Goal: Task Accomplishment & Management: Complete application form

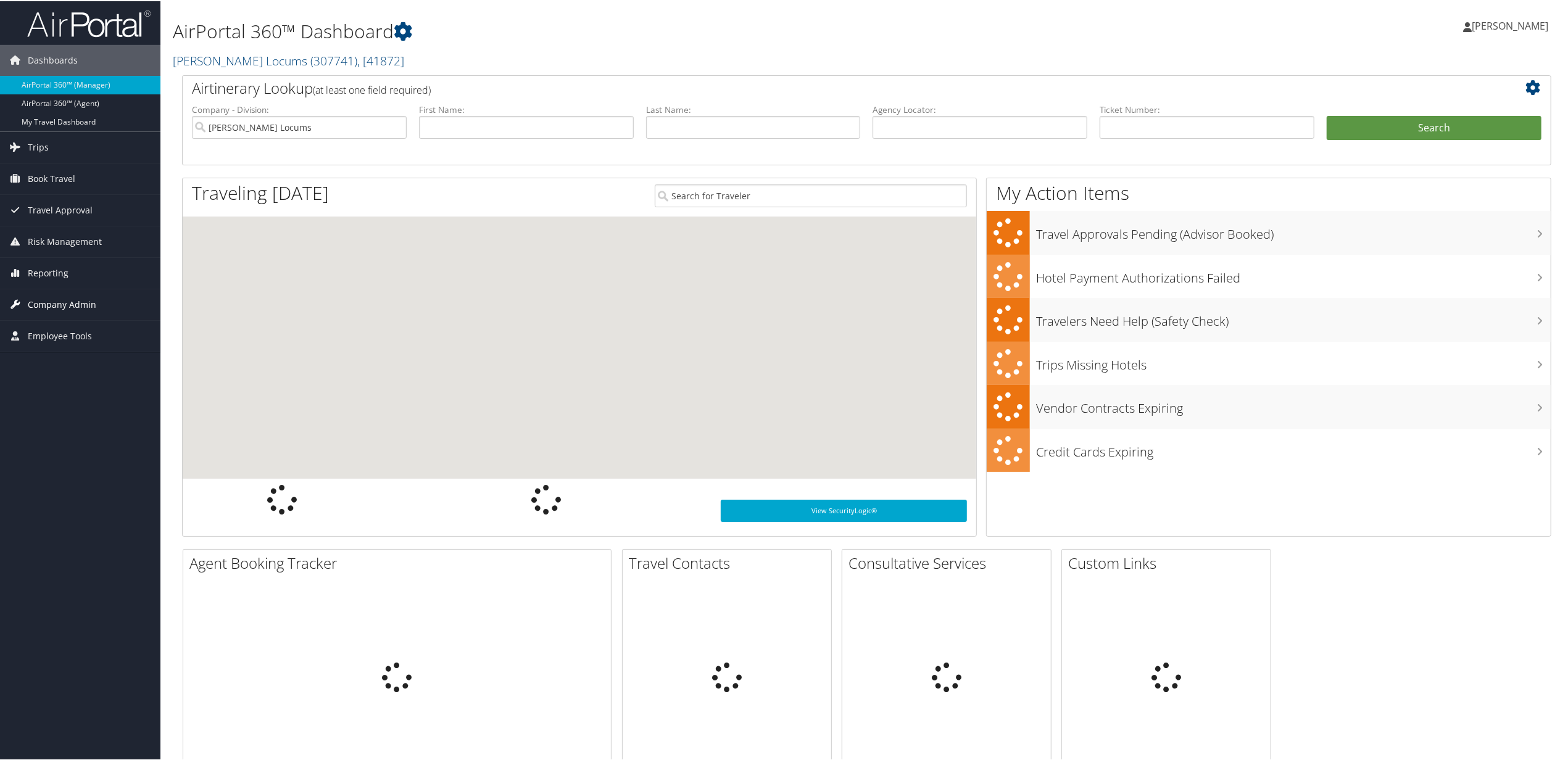
click at [62, 301] on span "Company Admin" at bounding box center [62, 303] width 69 height 31
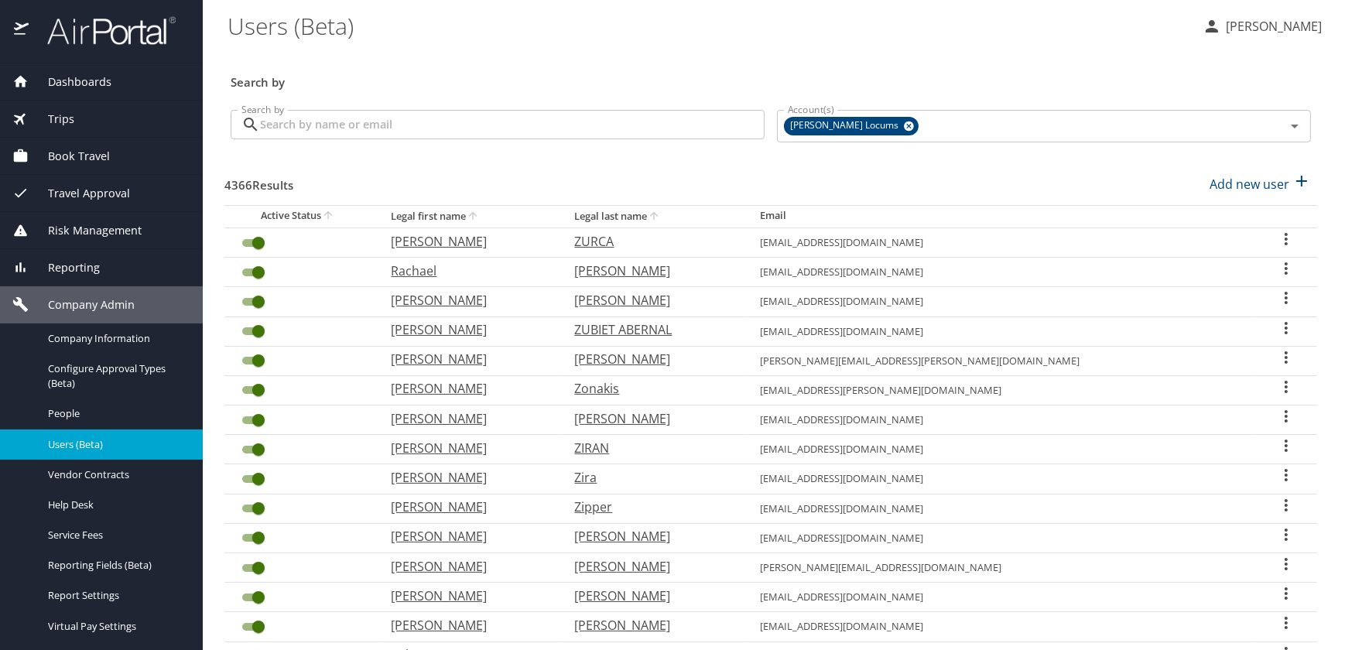
click at [371, 127] on input "Search by" at bounding box center [512, 124] width 505 height 29
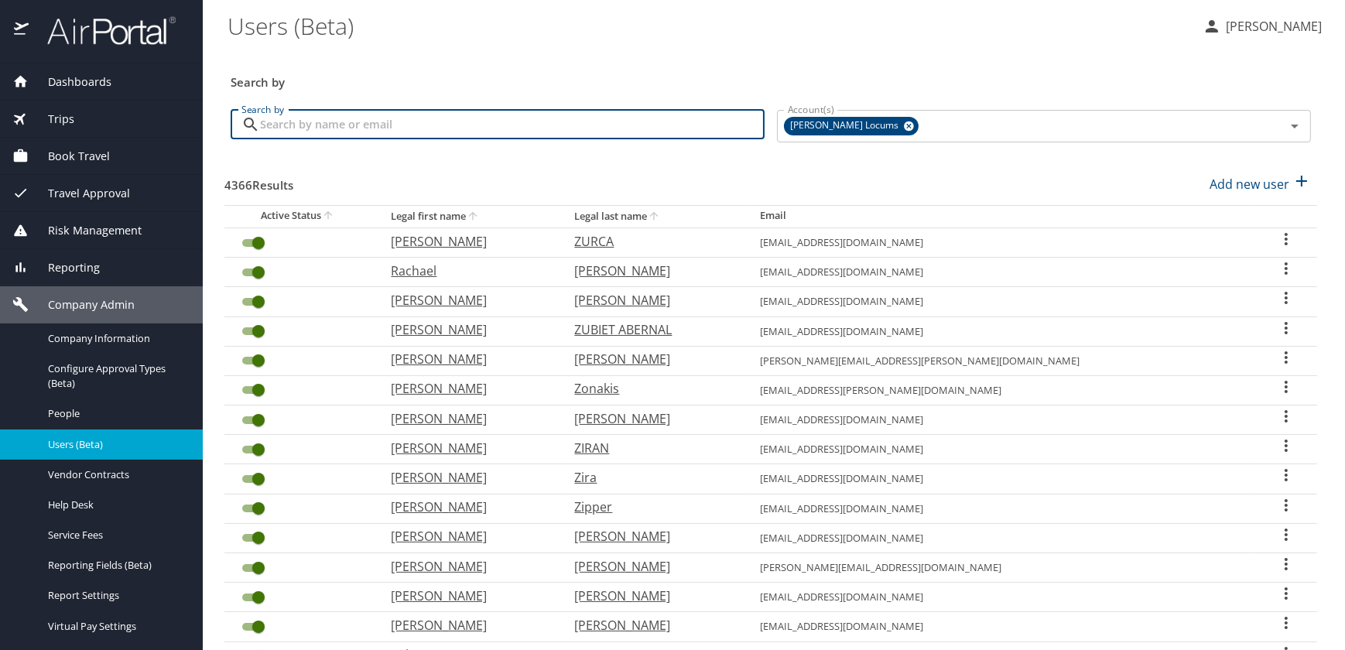
paste input "drbkeyes02@hotmail.com"
type input "drbkeyes02@hotmail.com"
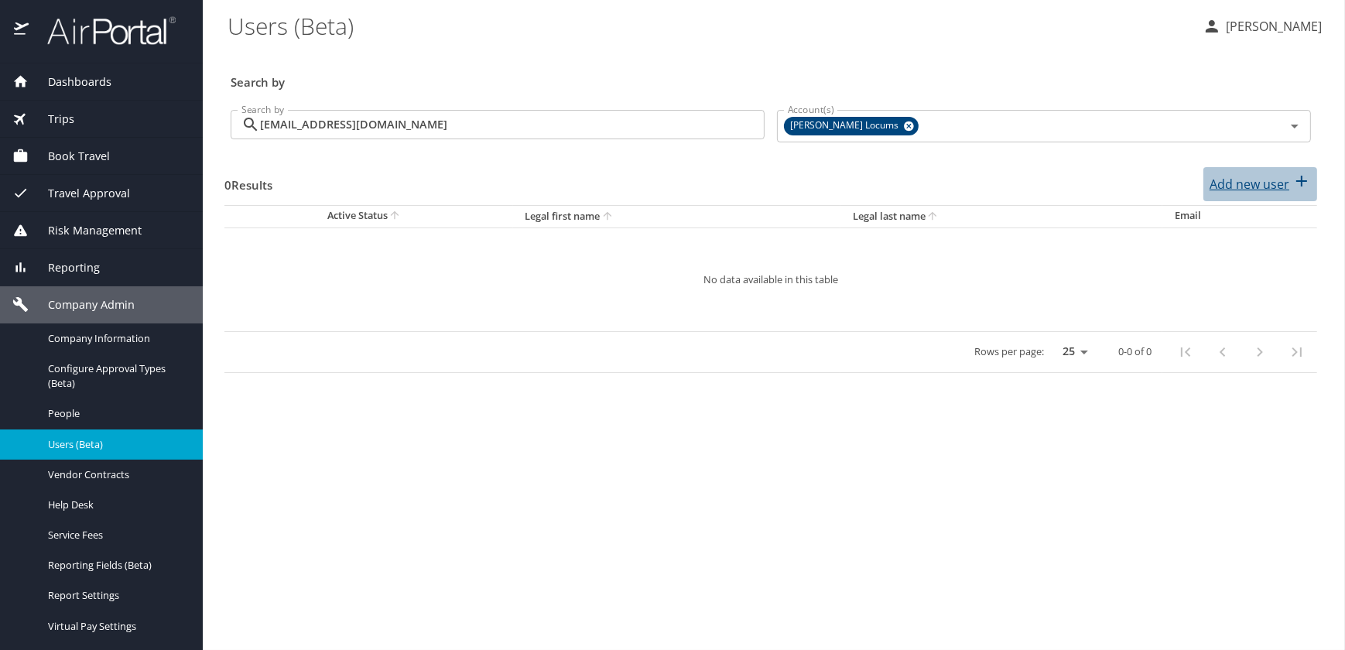
click at [1244, 183] on p "Add new user" at bounding box center [1250, 184] width 80 height 19
select select "US"
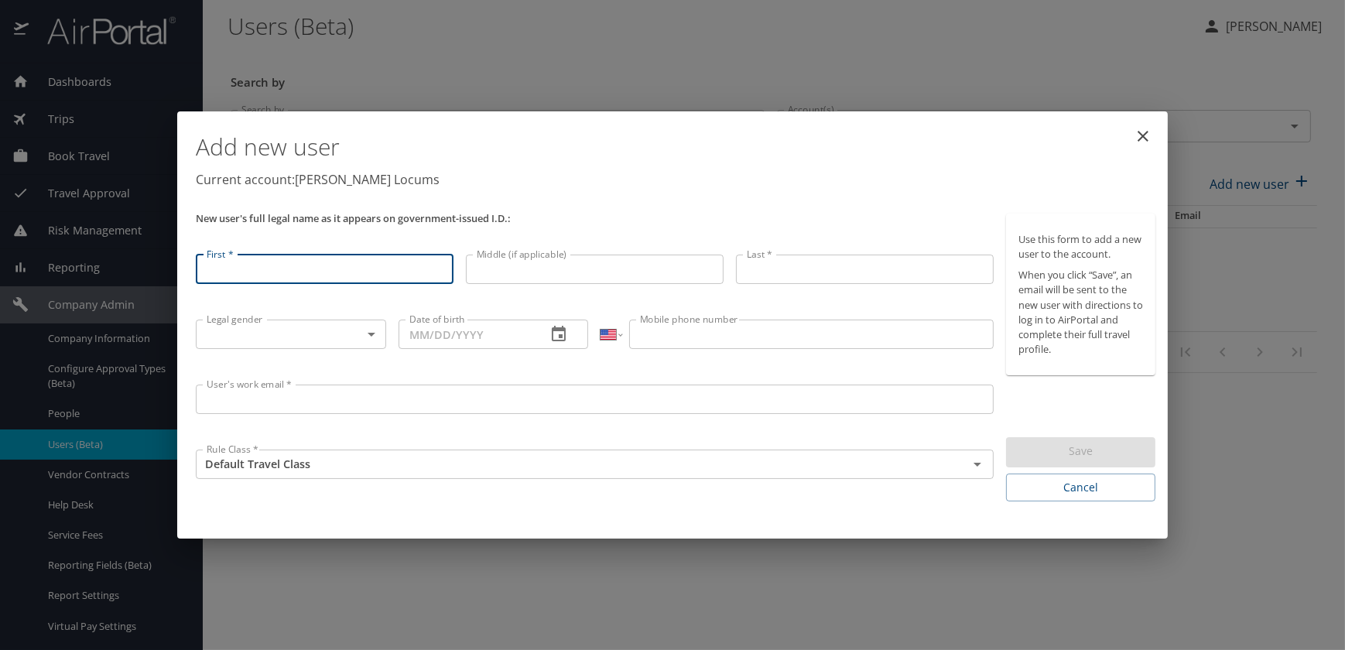
click at [235, 399] on input "User's work email *" at bounding box center [595, 399] width 798 height 29
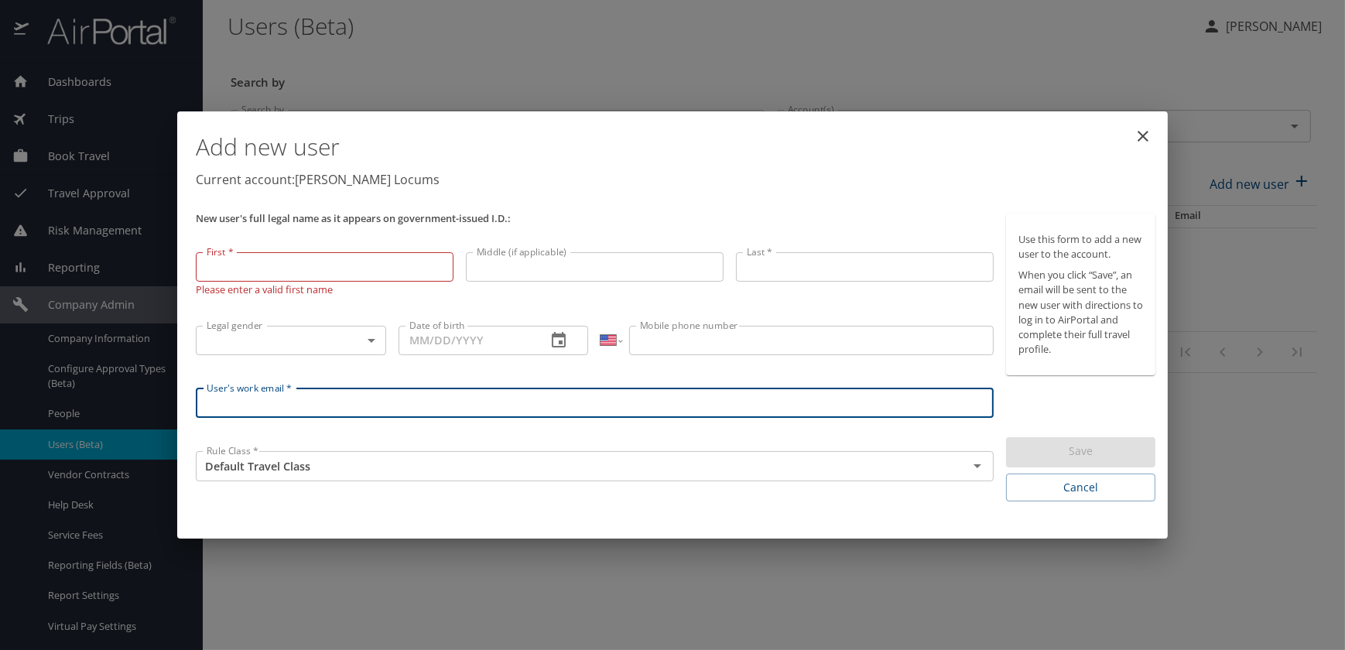
paste input "drbkeyes02@hotmail.com"
type input "drbkeyes02@hotmail.com"
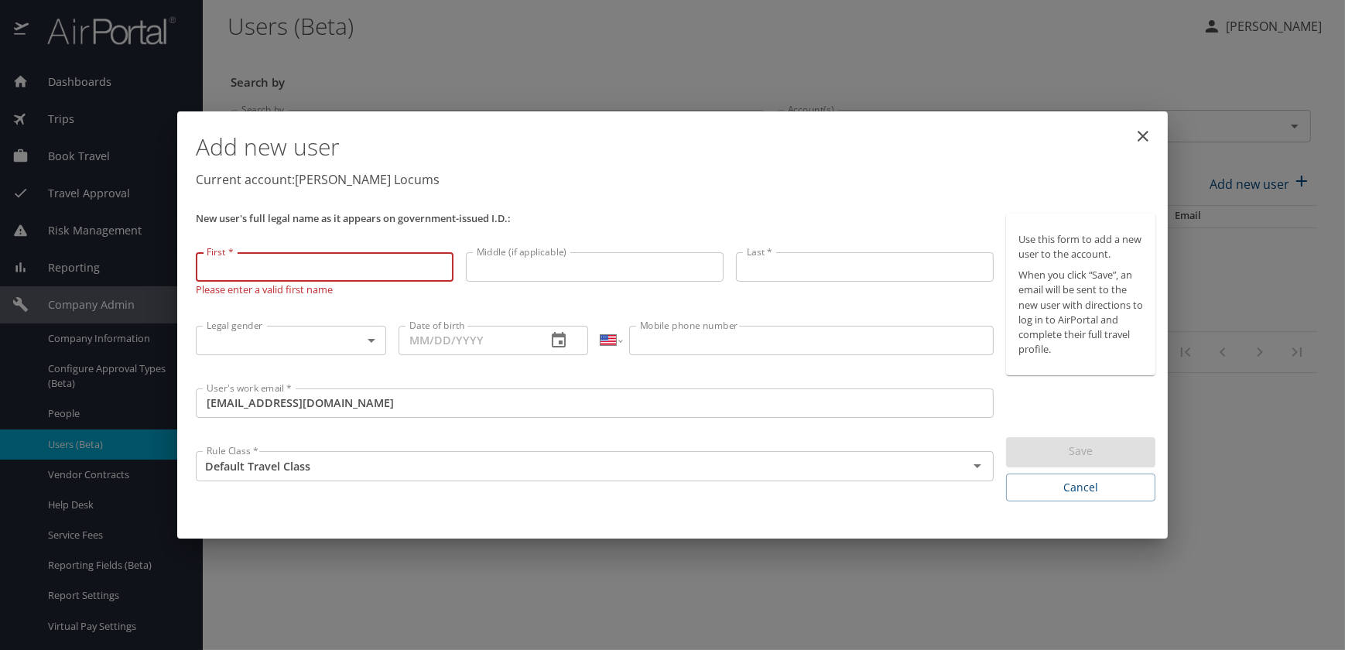
click at [294, 269] on input "First *" at bounding box center [325, 266] width 258 height 29
paste input "Brian Olaf Keyes"
drag, startPoint x: 235, startPoint y: 263, endPoint x: 82, endPoint y: 267, distance: 153.3
click at [82, 267] on div "Add new user Current account: Hayes Locums New user's full legal name as it app…" at bounding box center [672, 325] width 1345 height 650
type input "Olaf Keyes"
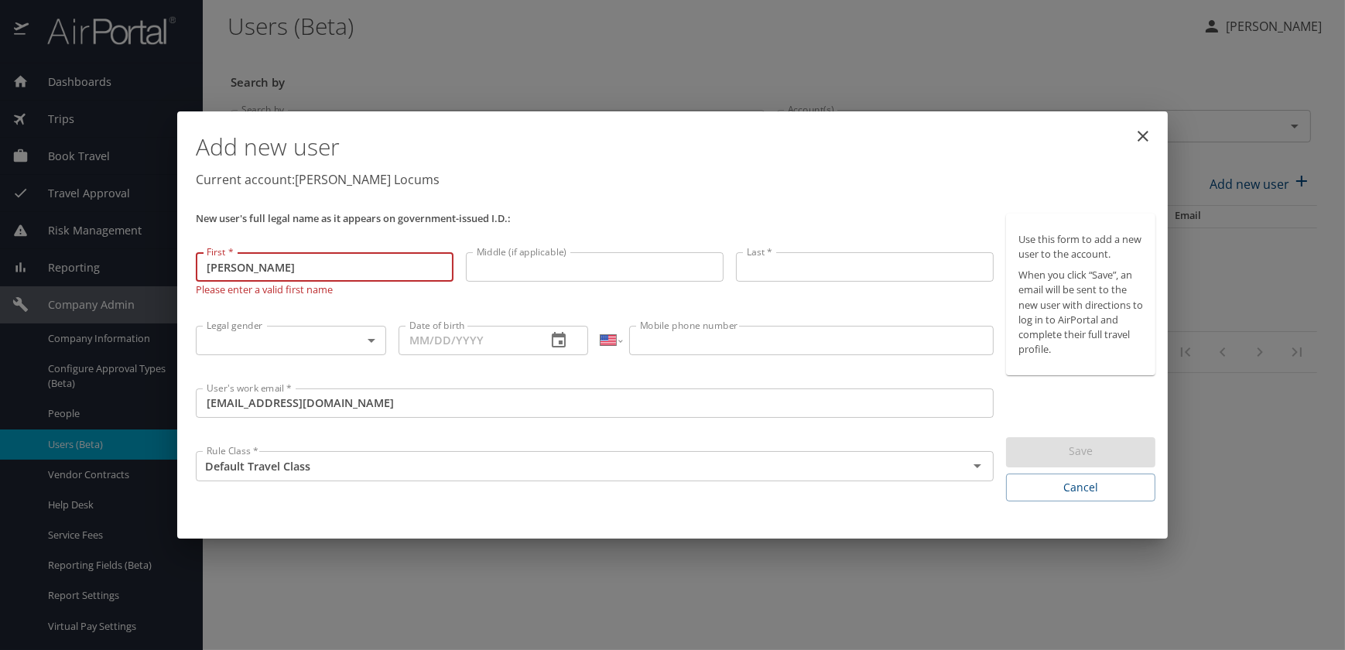
drag, startPoint x: 280, startPoint y: 272, endPoint x: -53, endPoint y: 214, distance: 338.5
click at [0, 214] on html "Dashboards AirPortal 360™ Manager My Travel Dashboard Trips Airtinerary® Lookup…" at bounding box center [672, 325] width 1345 height 650
paste input "Brian Olaf Keyes"
drag, startPoint x: 226, startPoint y: 265, endPoint x: 234, endPoint y: 263, distance: 7.9
click at [234, 263] on input "Brian Olaf Keyes" at bounding box center [325, 266] width 258 height 29
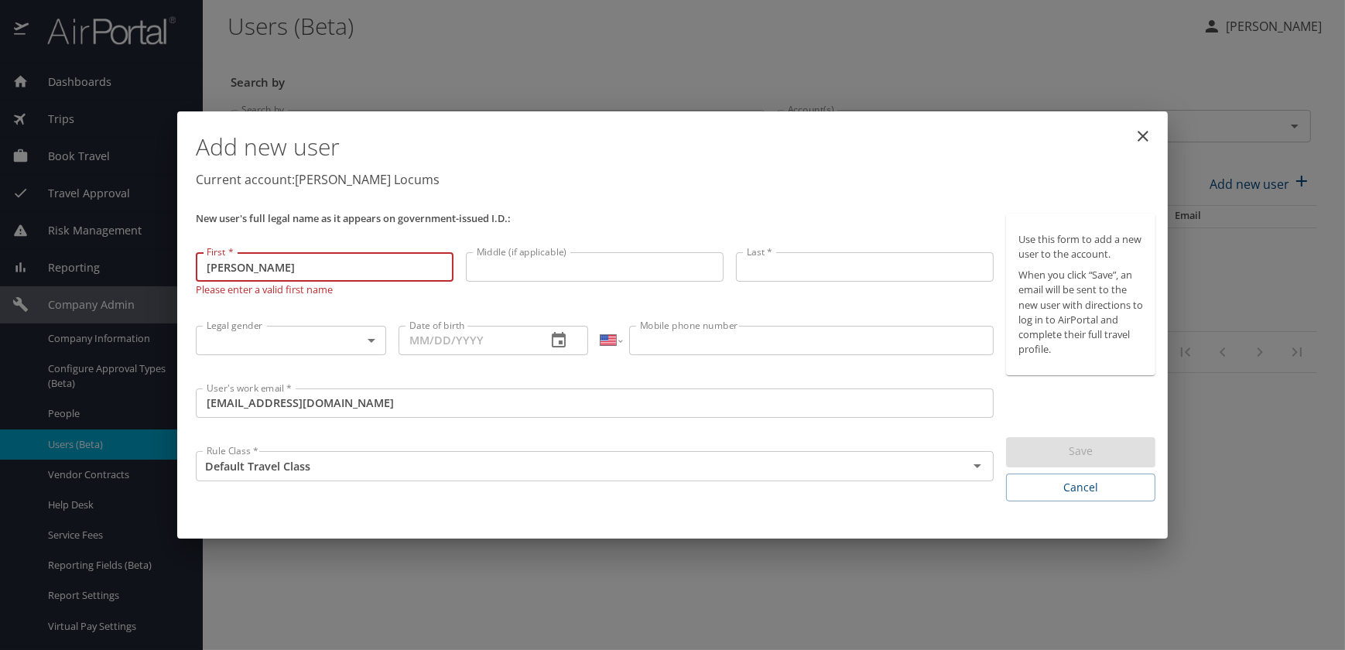
type input "Brian"
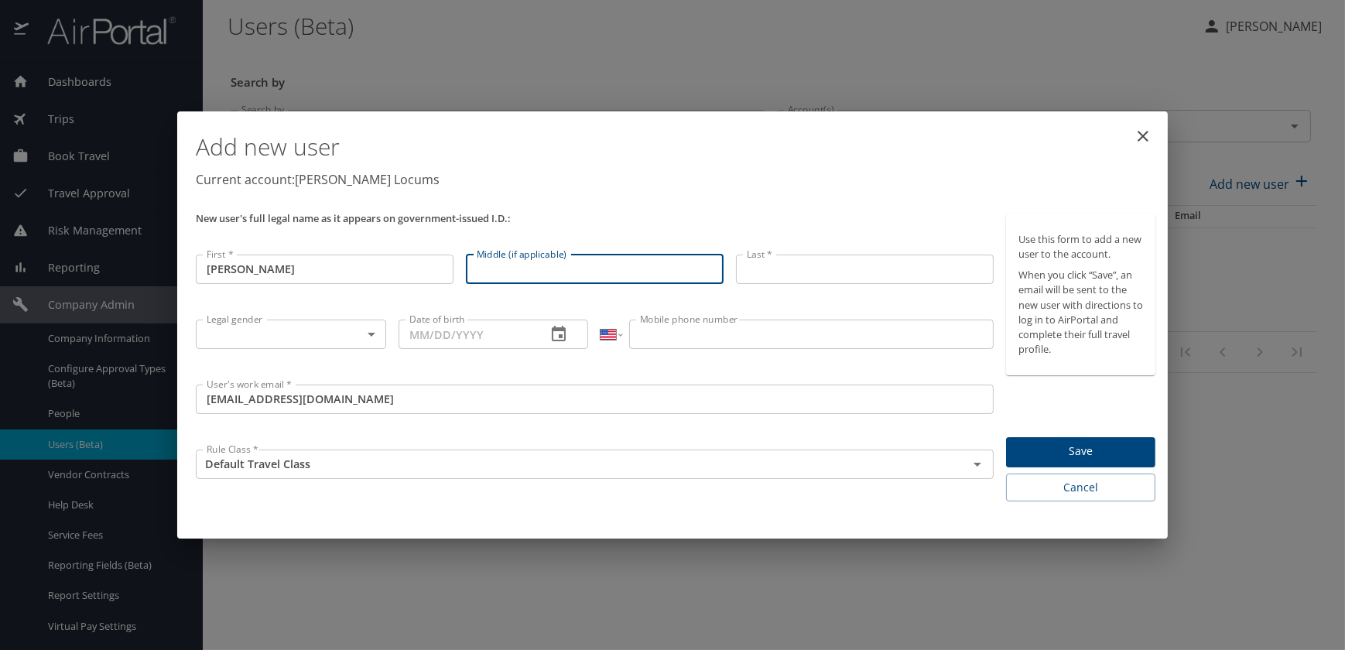
drag, startPoint x: 522, startPoint y: 275, endPoint x: 522, endPoint y: 266, distance: 8.5
click at [522, 275] on input "Middle (if applicable)" at bounding box center [595, 269] width 258 height 29
paste input "Brian Olaf Keyes"
drag, startPoint x: 507, startPoint y: 269, endPoint x: 404, endPoint y: 266, distance: 103.0
click at [406, 266] on div "New user's full legal name as it appears on government-issued I.D.: First * Bri…" at bounding box center [595, 357] width 810 height 301
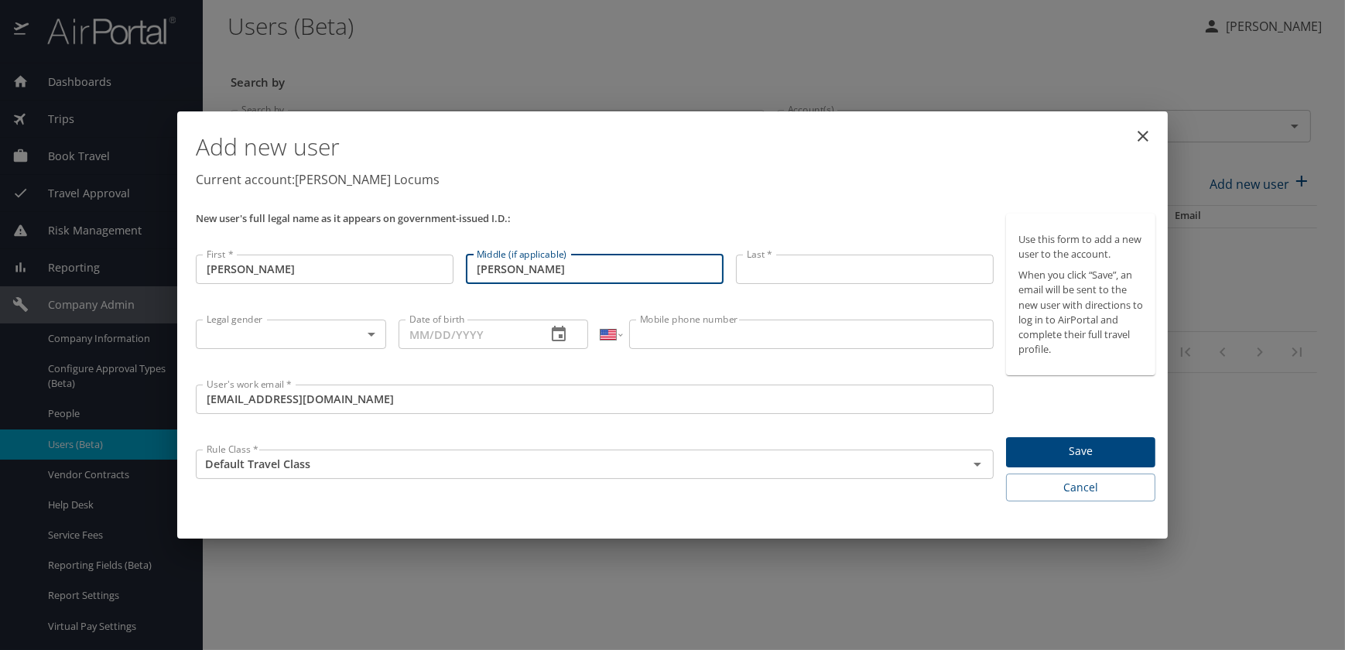
drag, startPoint x: 536, startPoint y: 269, endPoint x: 498, endPoint y: 266, distance: 38.0
click at [498, 266] on input "Olaf Keyes" at bounding box center [595, 269] width 258 height 29
type input "Olaf"
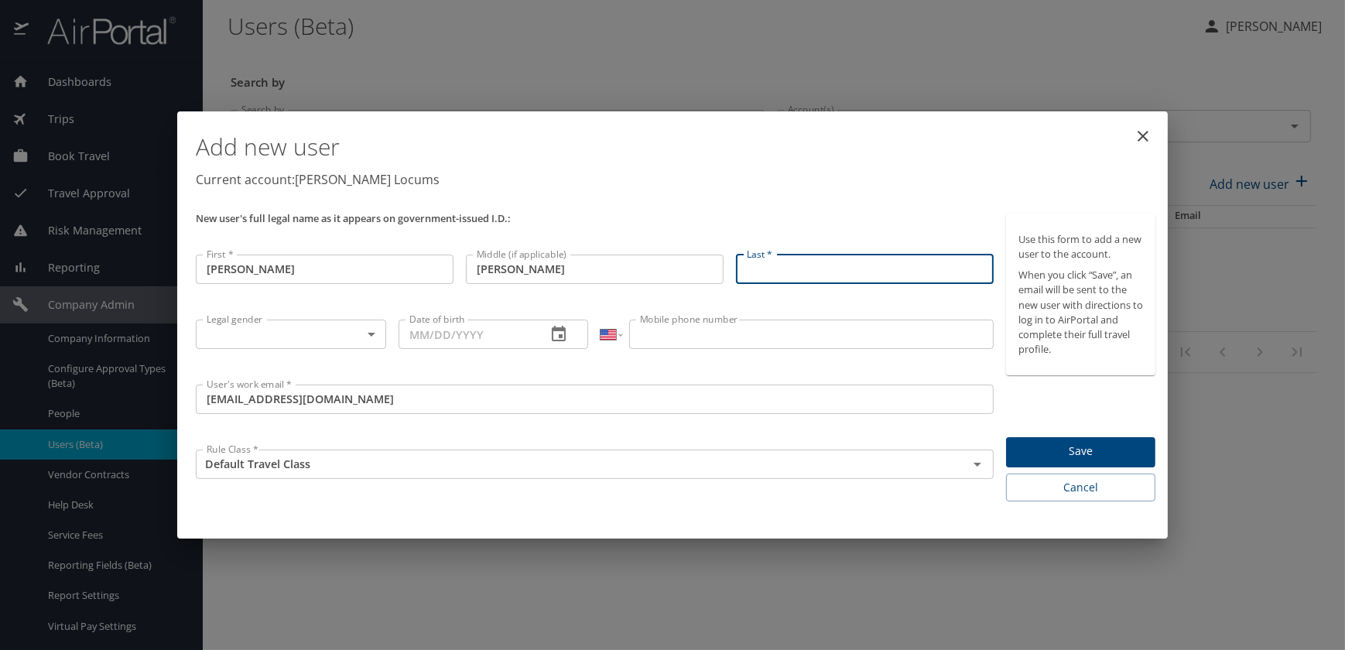
click at [798, 266] on input "Last *" at bounding box center [865, 269] width 258 height 29
paste input "Brian Olaf Keyes"
drag, startPoint x: 803, startPoint y: 267, endPoint x: 587, endPoint y: 288, distance: 217.7
click at [587, 288] on div "New user's full legal name as it appears on government-issued I.D.: First * Bri…" at bounding box center [595, 357] width 810 height 301
type input "Keyes"
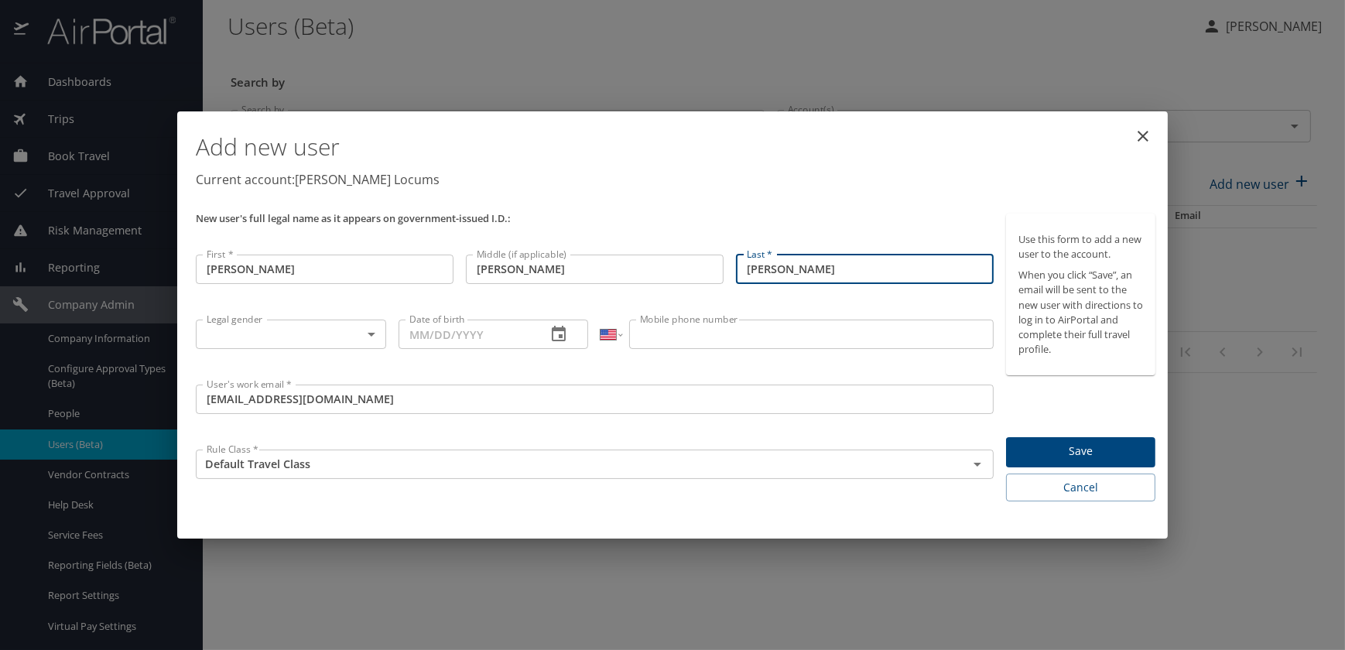
click at [363, 331] on body "Dashboards AirPortal 360™ Manager My Travel Dashboard Trips Airtinerary® Lookup…" at bounding box center [672, 325] width 1345 height 650
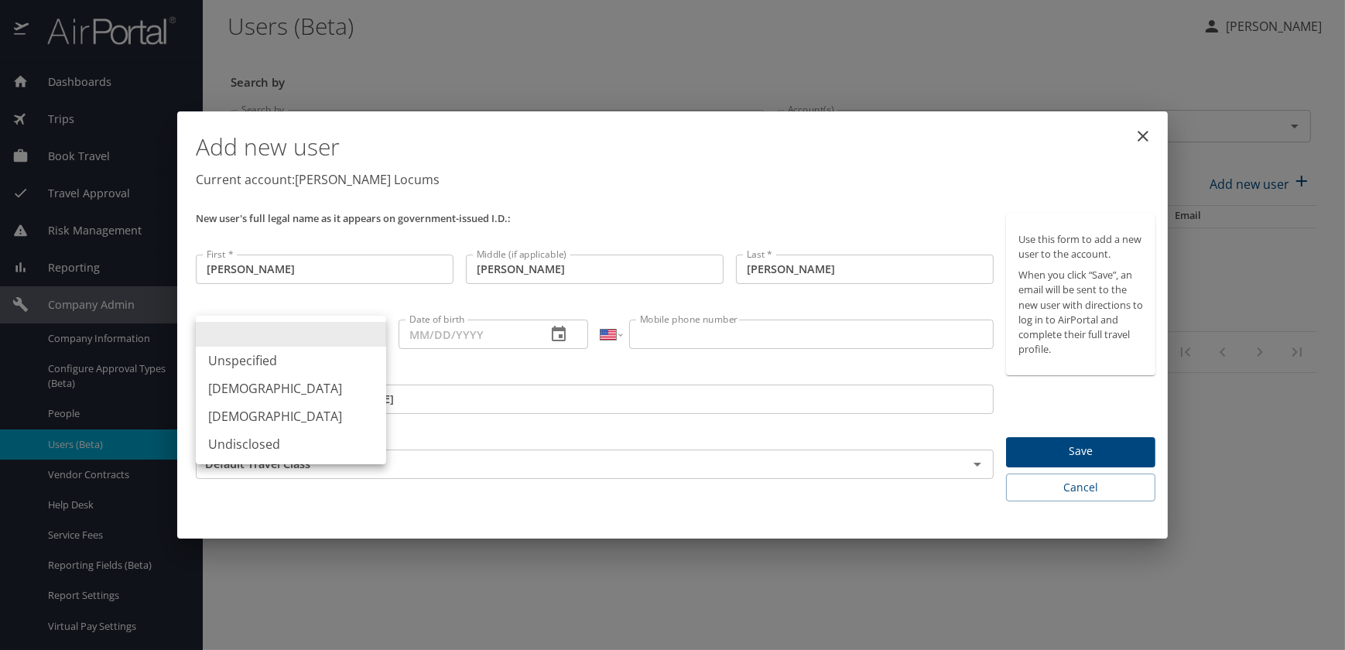
click at [238, 390] on li "Male" at bounding box center [291, 389] width 190 height 28
type input "Male"
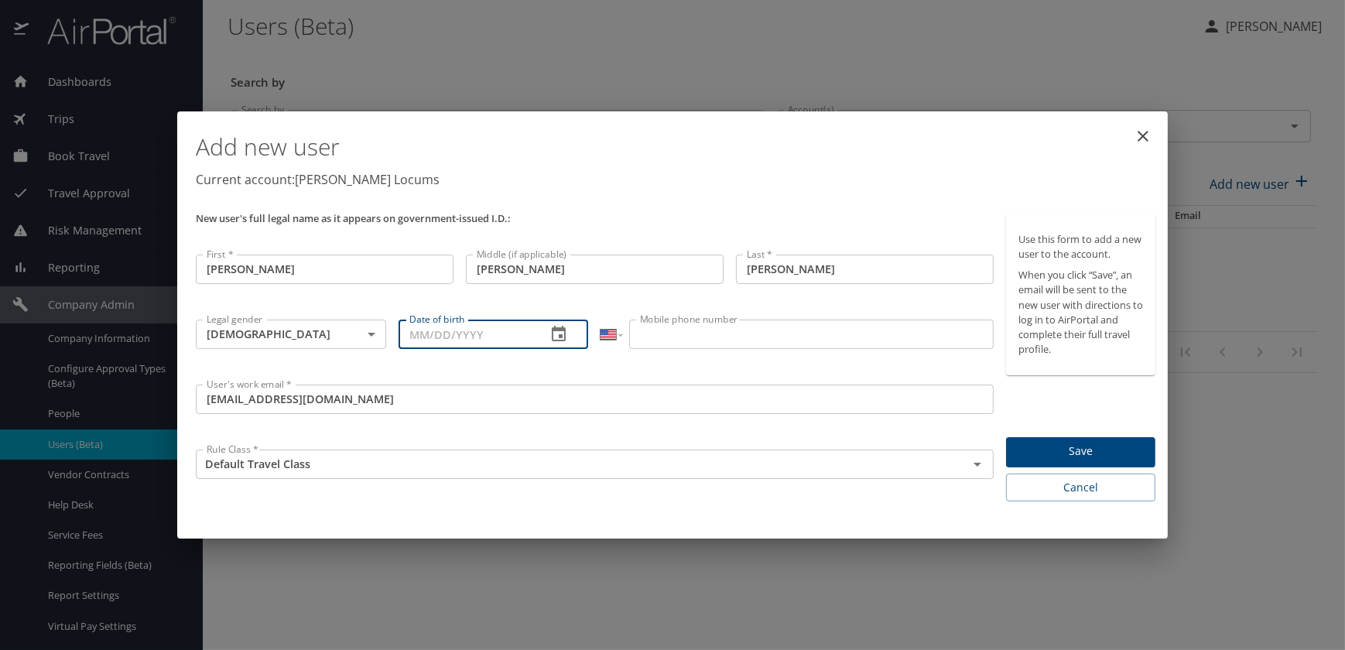
click at [405, 331] on input "Date of birth" at bounding box center [467, 334] width 136 height 29
paste input "09/01/1971"
type input "09/01/1971"
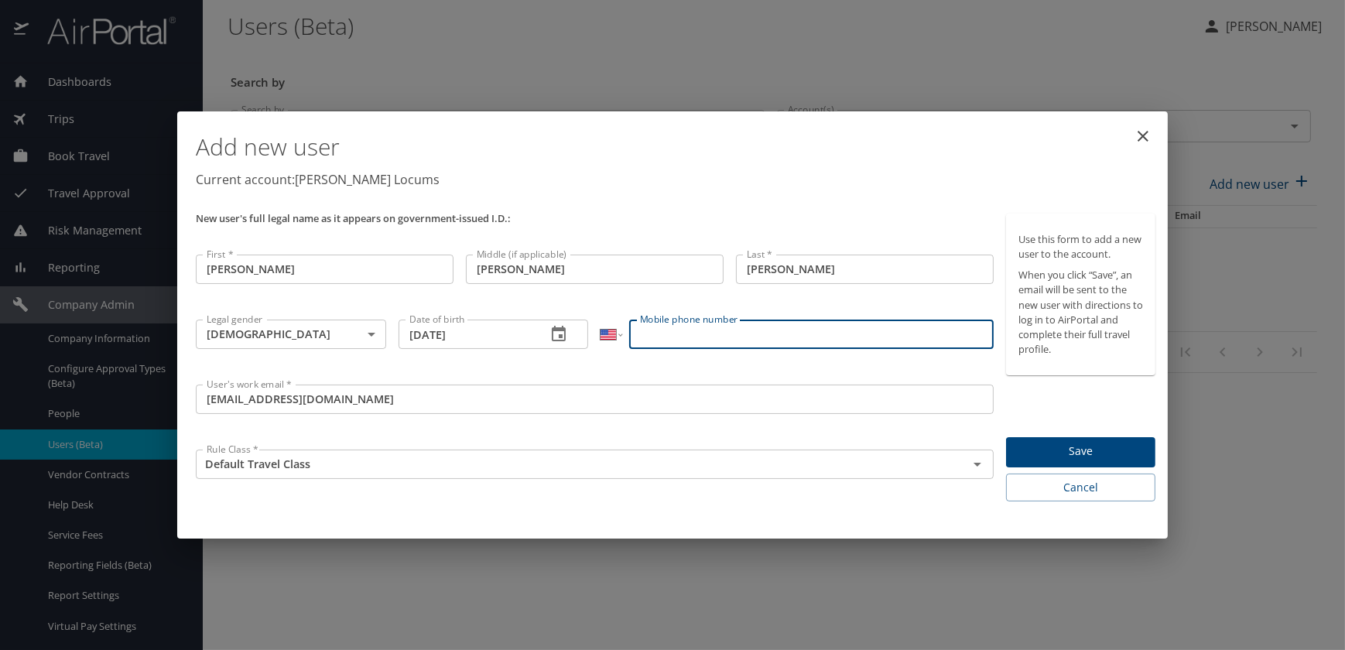
click at [682, 336] on input "Mobile phone number" at bounding box center [811, 334] width 364 height 29
paste input "(951) 378-5788"
type input "(951) 378-5788"
click at [918, 186] on p "Current account: Hayes Locums" at bounding box center [676, 179] width 960 height 19
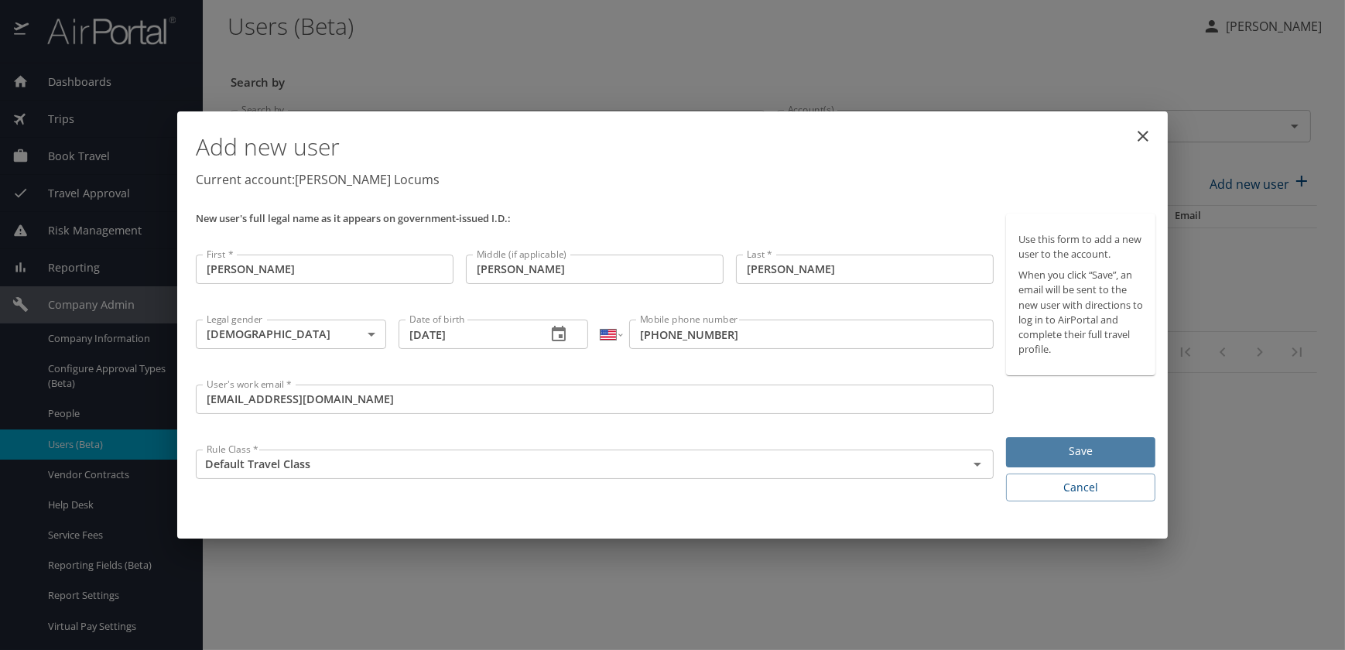
click at [1068, 454] on span "Save" at bounding box center [1080, 451] width 125 height 19
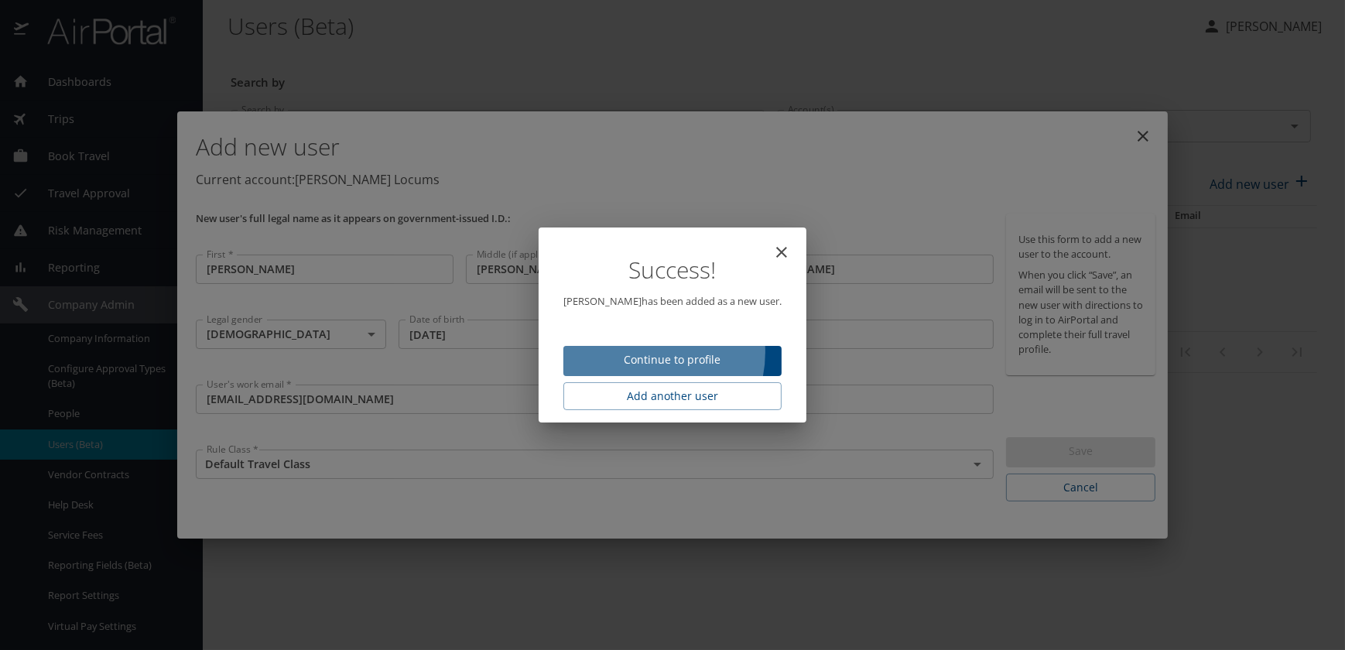
click at [648, 352] on span "Continue to profile" at bounding box center [672, 360] width 193 height 19
select select "US"
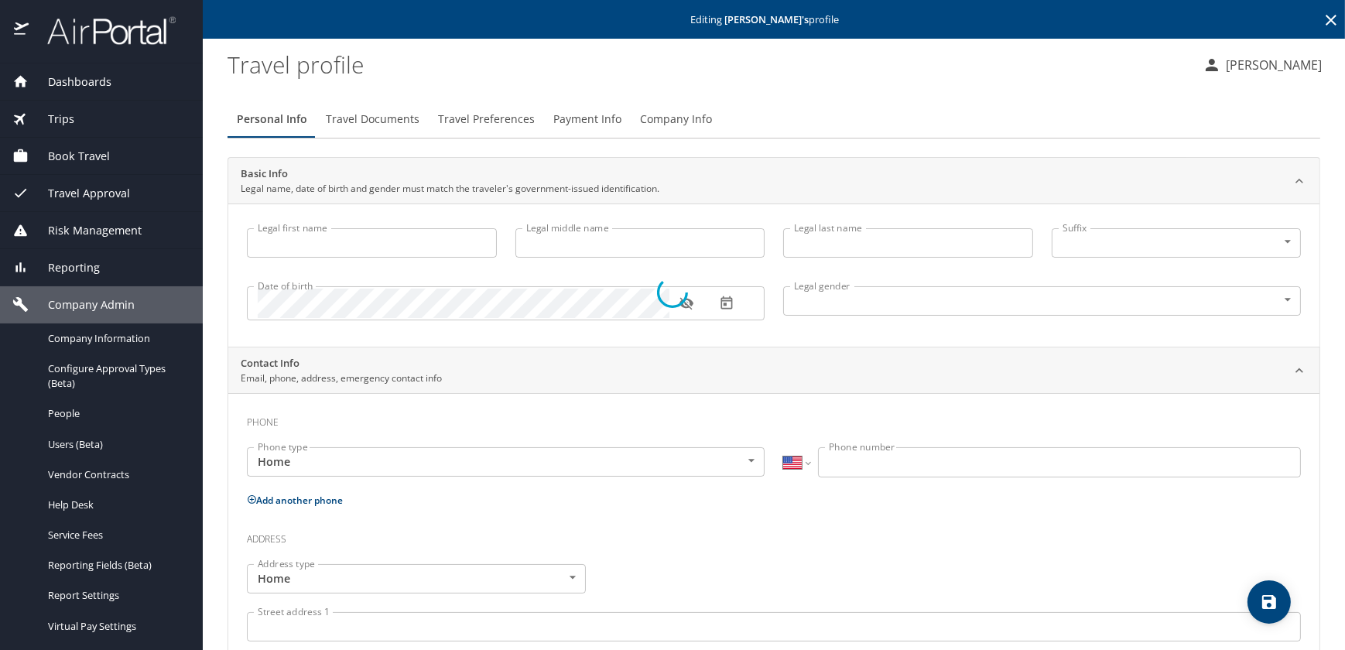
type input "Brian"
type input "Olaf"
type input "Keyes"
type input "Male"
select select "US"
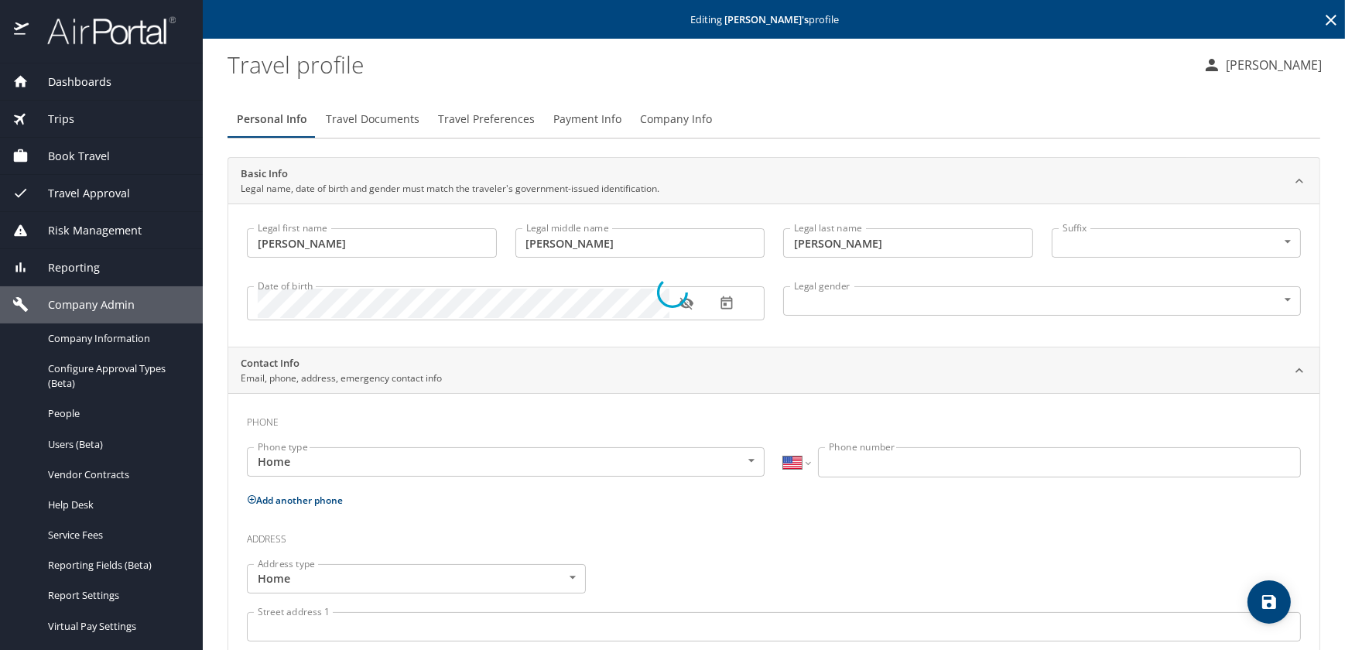
select select "US"
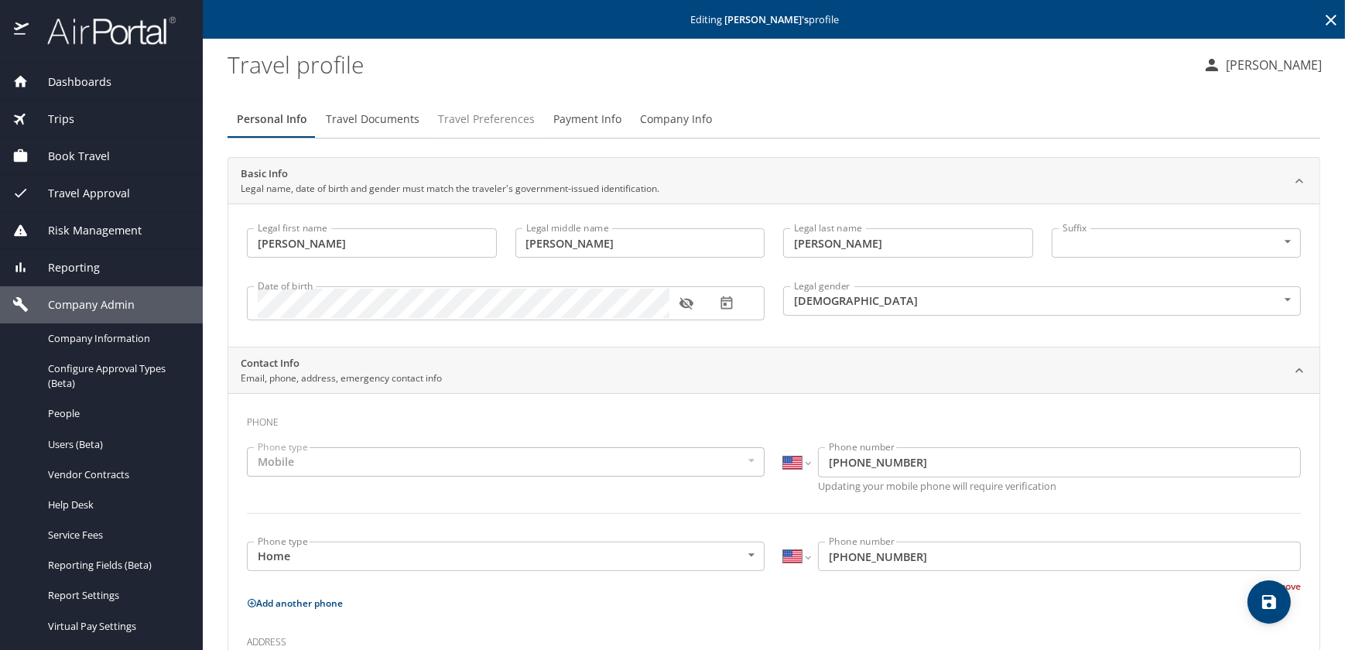
click at [458, 123] on span "Travel Preferences" at bounding box center [486, 119] width 97 height 19
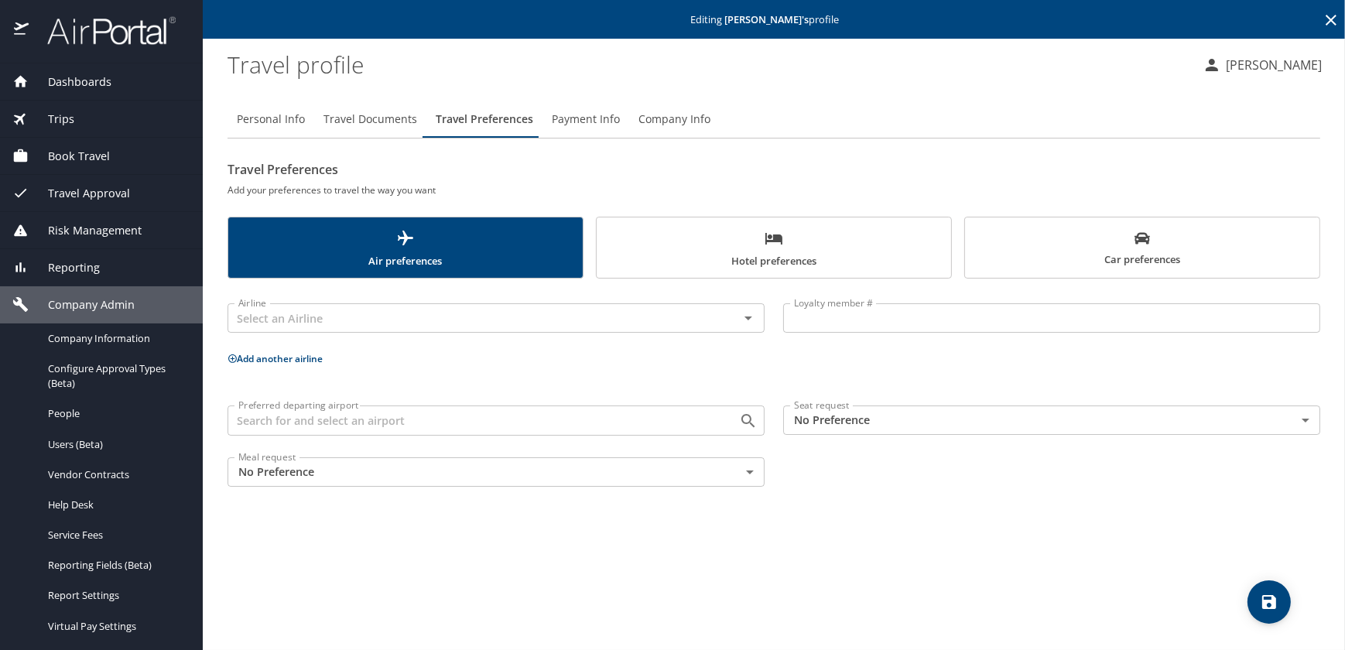
drag, startPoint x: 765, startPoint y: 250, endPoint x: 756, endPoint y: 272, distance: 24.3
click at [765, 252] on span "Hotel preferences" at bounding box center [774, 249] width 336 height 41
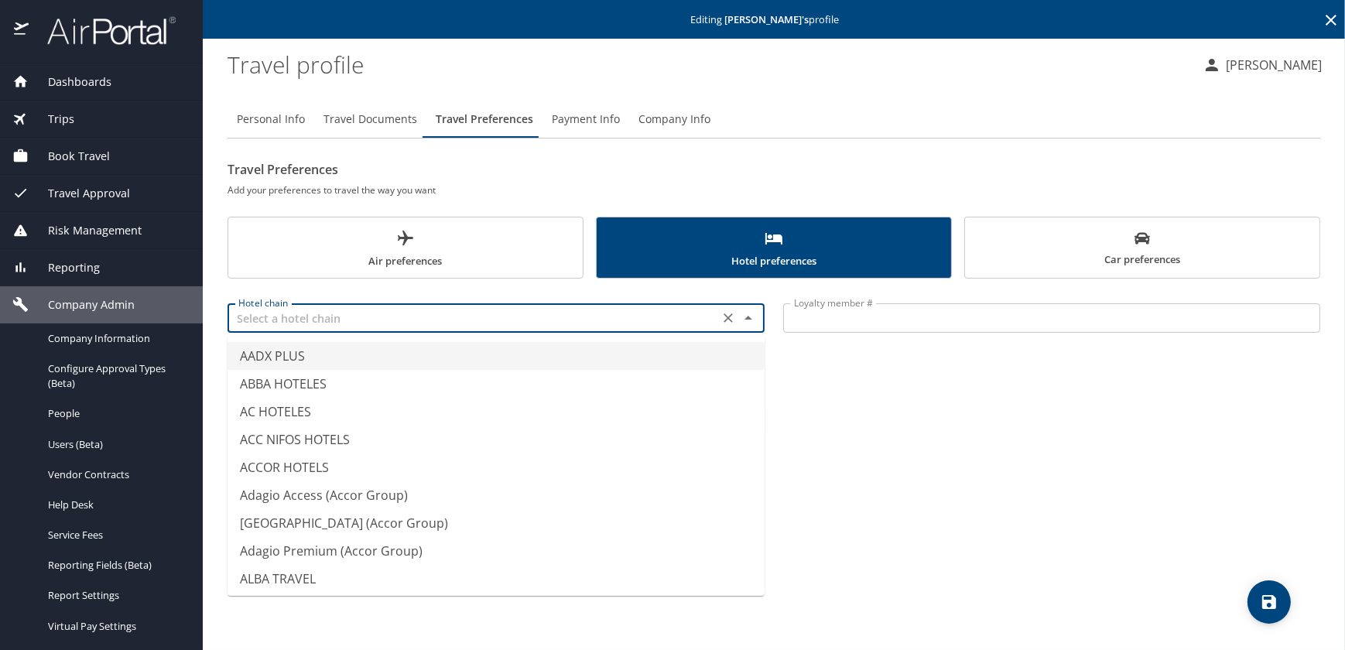
click at [309, 320] on input "text" at bounding box center [473, 318] width 482 height 20
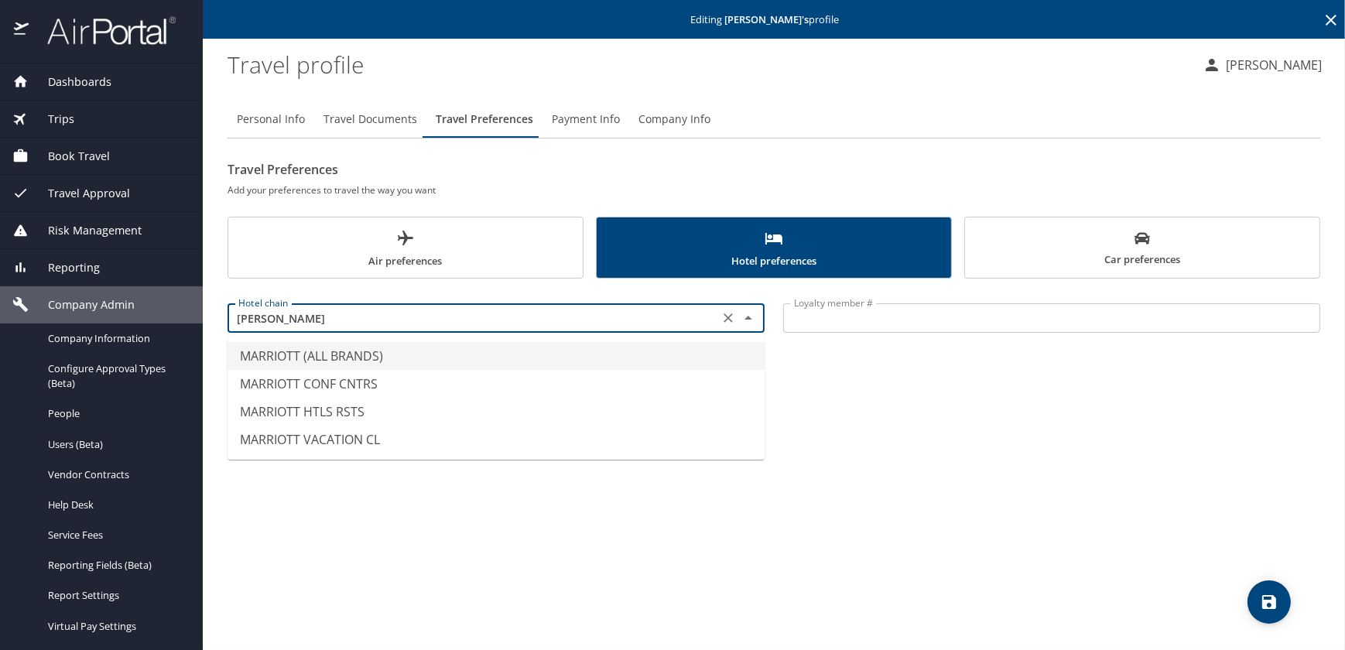
click at [368, 357] on li "MARRIOTT (ALL BRANDS)" at bounding box center [496, 356] width 537 height 28
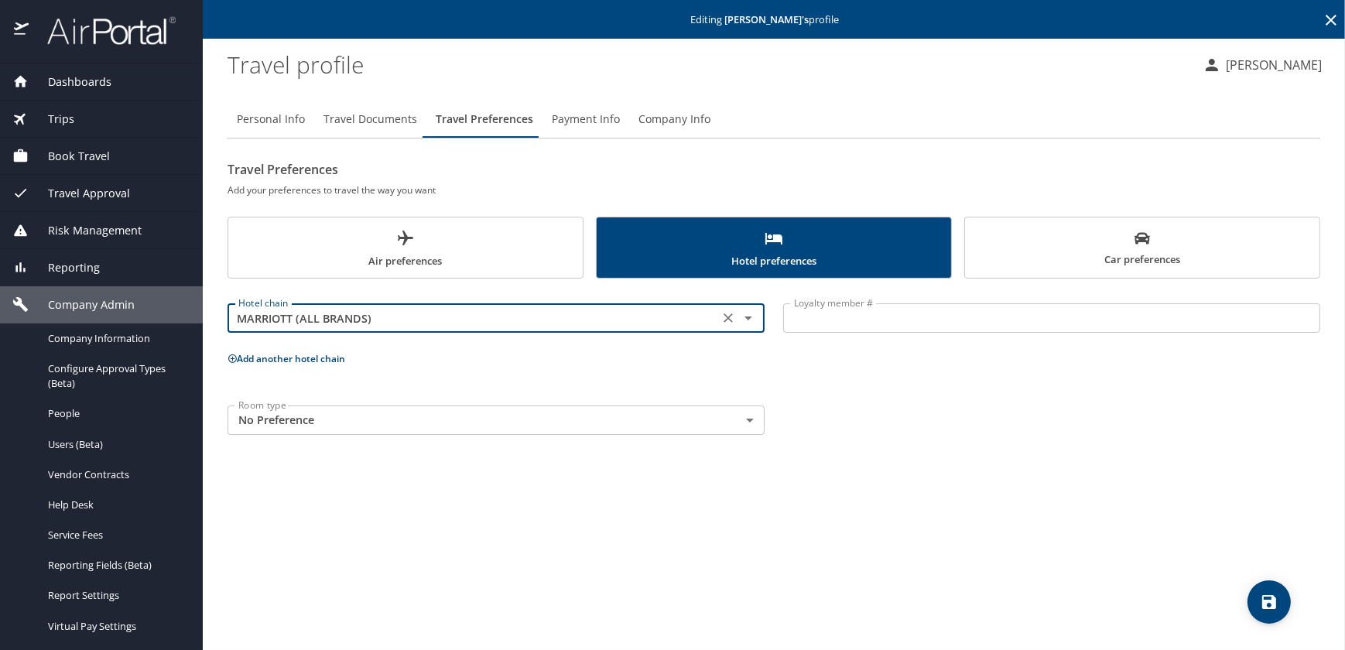
type input "MARRIOTT (ALL BRANDS)"
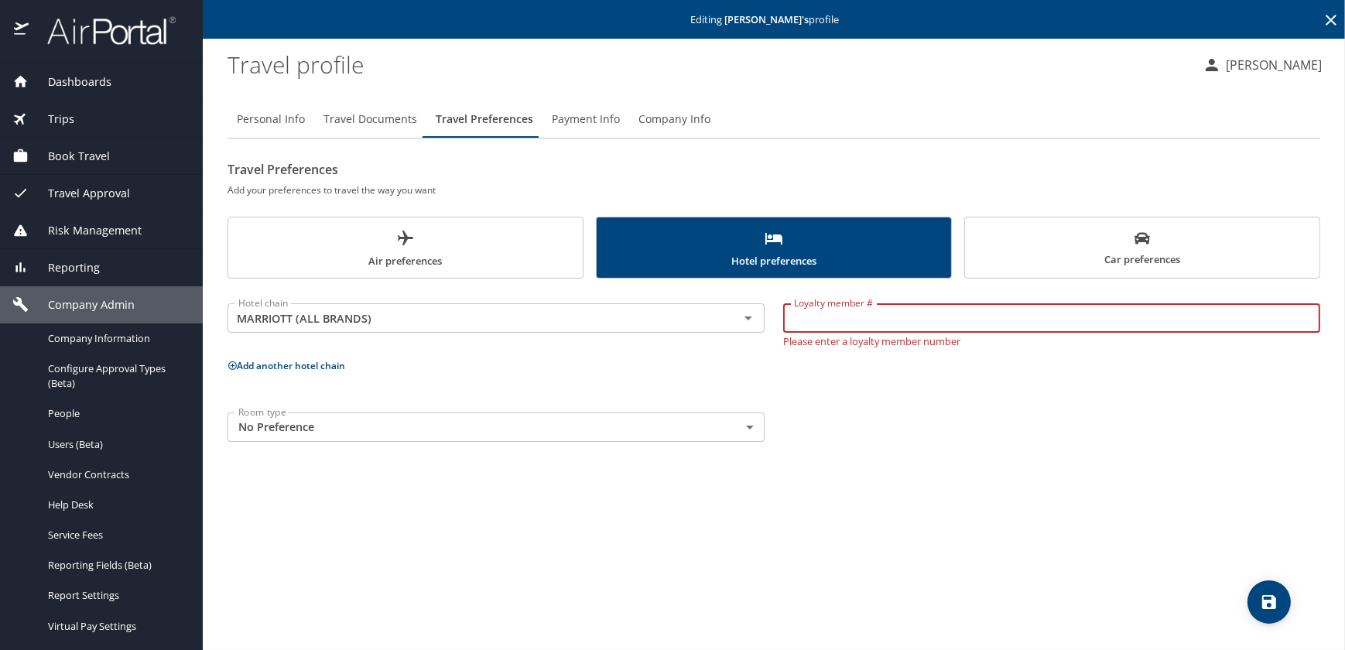
click at [912, 322] on input "Loyalty member #" at bounding box center [1051, 317] width 537 height 29
paste input "869001552"
type input "869001552"
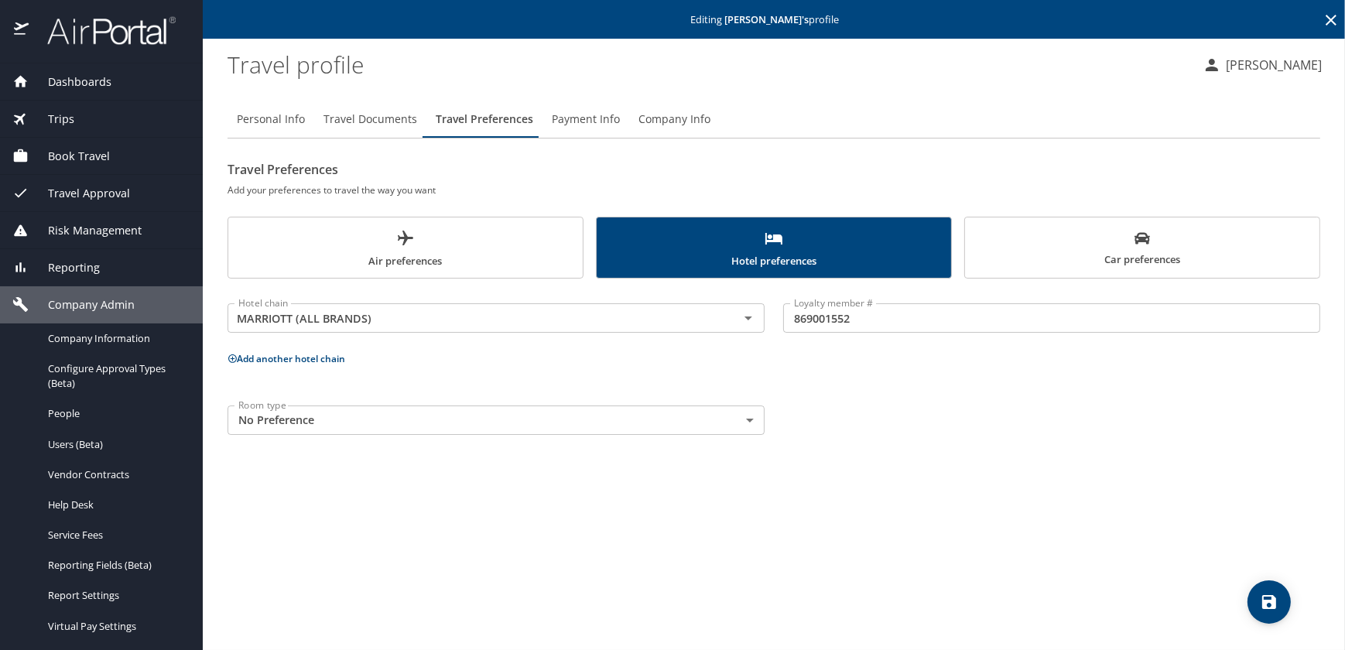
click at [965, 429] on div "Room type No Preference NotApplicable Room type" at bounding box center [773, 420] width 1111 height 48
click at [1270, 604] on icon "save" at bounding box center [1269, 602] width 19 height 19
